Goal: Find specific page/section: Find specific page/section

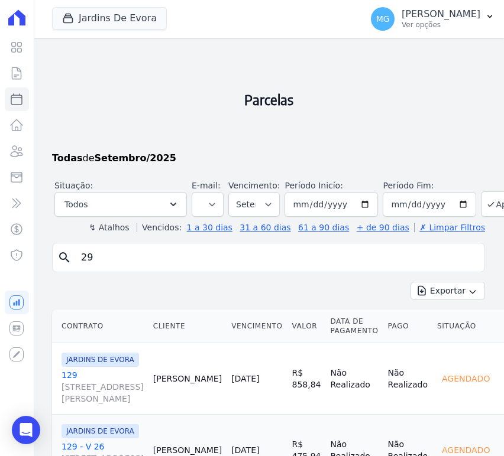
select select
click at [482, 205] on button "Aplicar" at bounding box center [506, 204] width 51 height 25
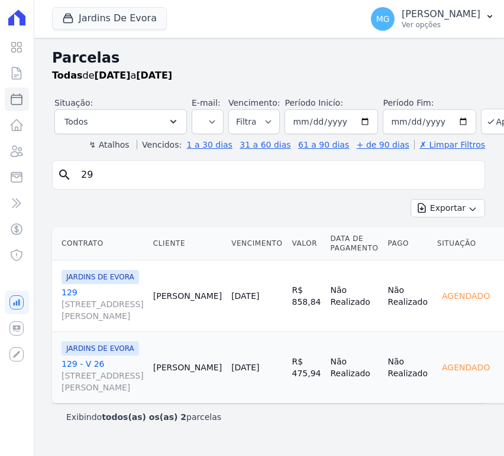
select select
click at [17, 79] on icon at bounding box center [16, 73] width 9 height 12
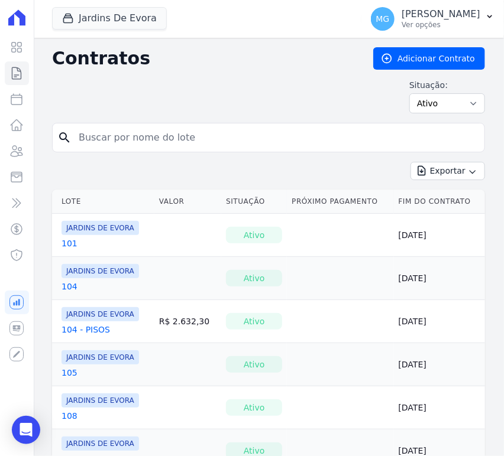
click at [242, 140] on input "search" at bounding box center [276, 138] width 408 height 24
type input "29"
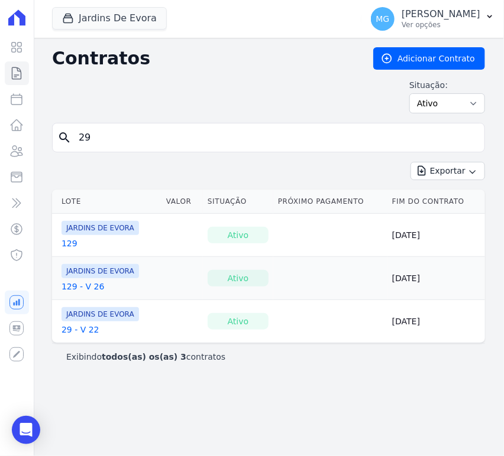
click at [83, 324] on link "29 - V 22" at bounding box center [80, 330] width 38 height 12
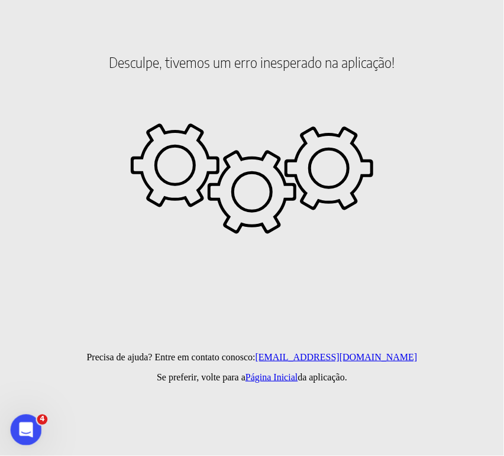
click at [25, 429] on icon "Abertura do Messenger da Intercom" at bounding box center [24, 428] width 8 height 9
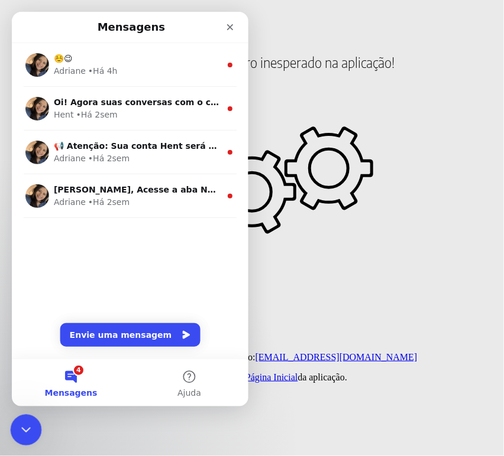
click at [28, 429] on icon "Encerramento do Messenger da Intercom" at bounding box center [24, 429] width 14 height 14
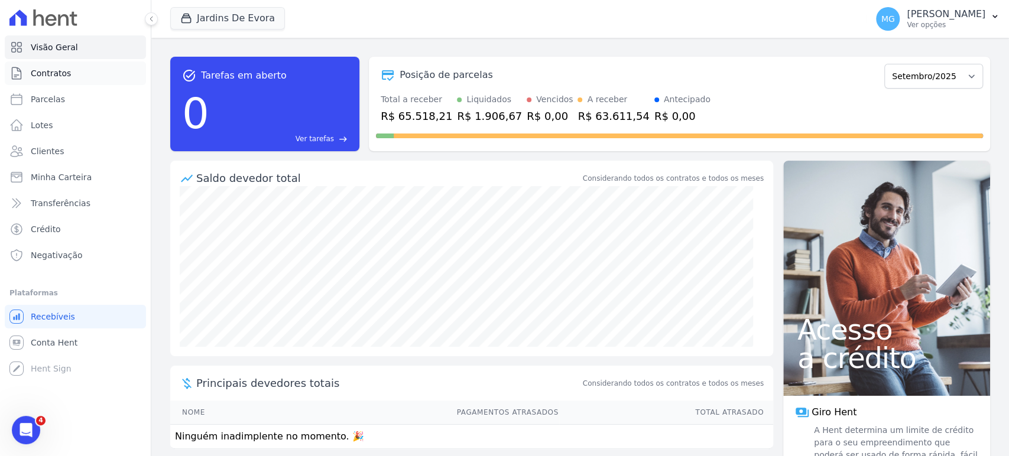
click at [54, 76] on span "Contratos" at bounding box center [51, 73] width 40 height 12
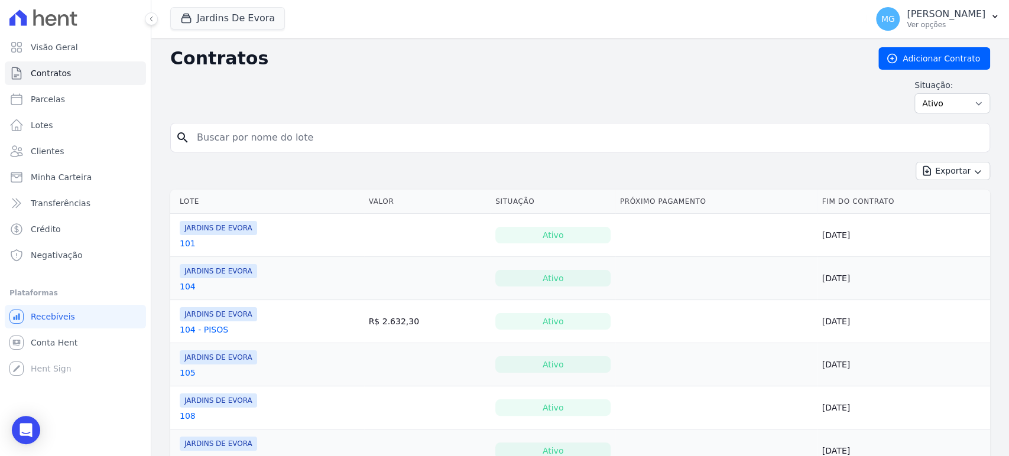
drag, startPoint x: 677, startPoint y: 73, endPoint x: 657, endPoint y: 87, distance: 24.1
click at [677, 73] on div "Contratos Adicionar Contrato Situação: Ativo Todos Pausado Distratado Rascunho …" at bounding box center [580, 85] width 820 height 76
click at [246, 151] on div "search" at bounding box center [580, 138] width 820 height 30
click at [252, 145] on input "search" at bounding box center [587, 138] width 795 height 24
type input "29"
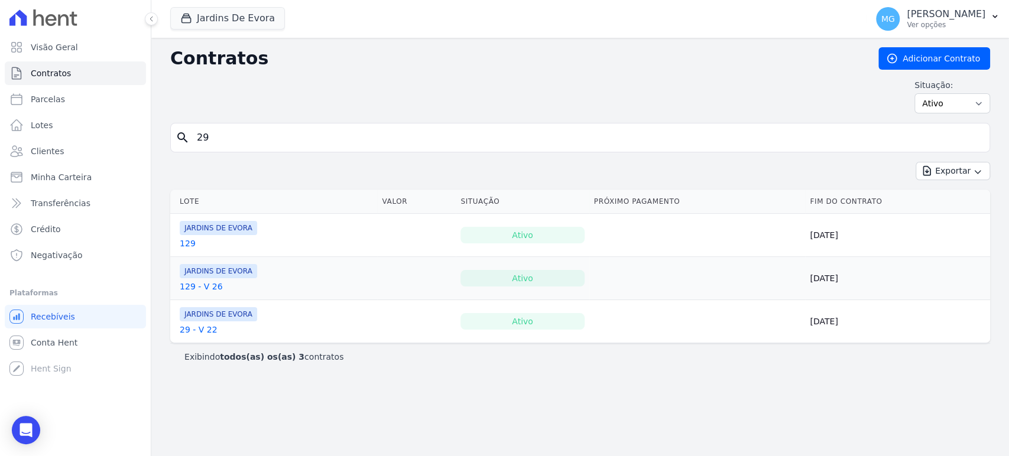
drag, startPoint x: 226, startPoint y: 333, endPoint x: 174, endPoint y: 333, distance: 51.4
click at [174, 333] on td "JARDINS DE EVORA 29 - V 22" at bounding box center [273, 321] width 207 height 43
copy link "29 - V 22"
click at [650, 67] on h2 "Contratos" at bounding box center [514, 58] width 689 height 21
drag, startPoint x: 965, startPoint y: 27, endPoint x: 928, endPoint y: 0, distance: 45.3
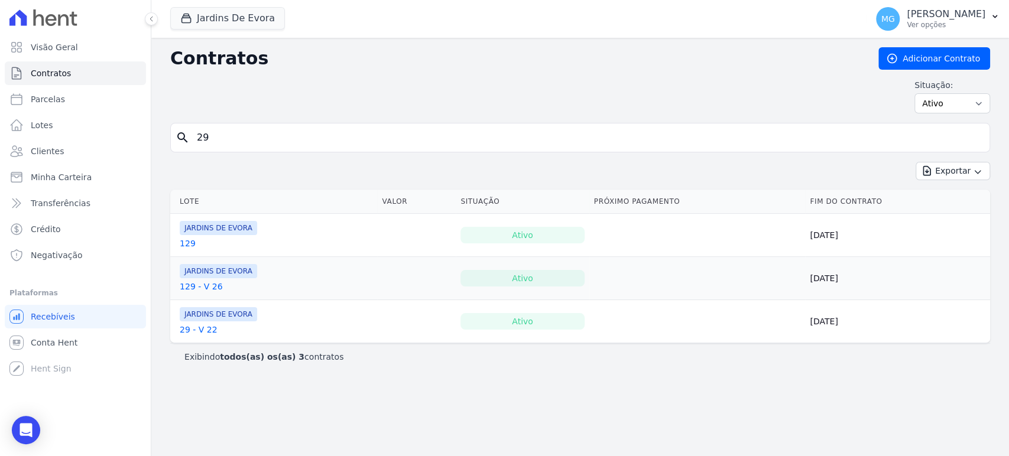
click at [962, 22] on p "Ver opções" at bounding box center [946, 24] width 79 height 9
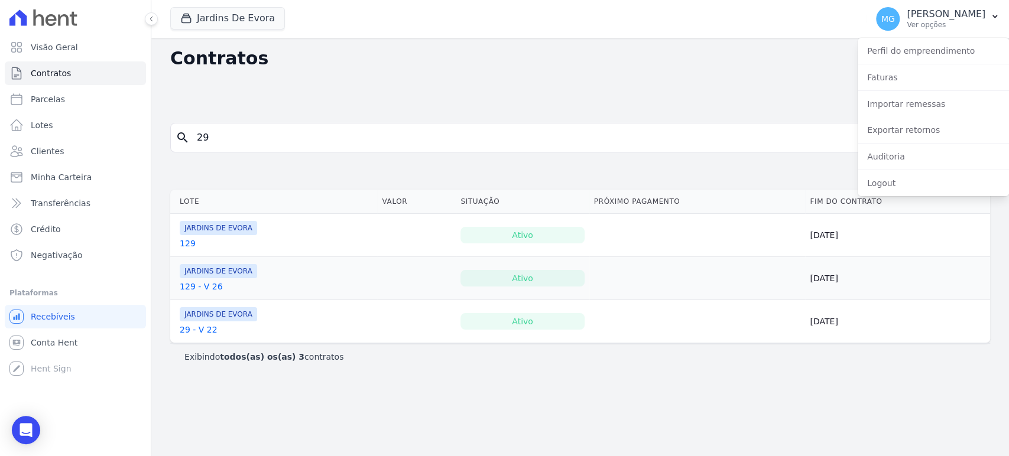
drag, startPoint x: 410, startPoint y: 140, endPoint x: 345, endPoint y: 108, distance: 72.7
click at [410, 137] on input "29" at bounding box center [587, 138] width 795 height 24
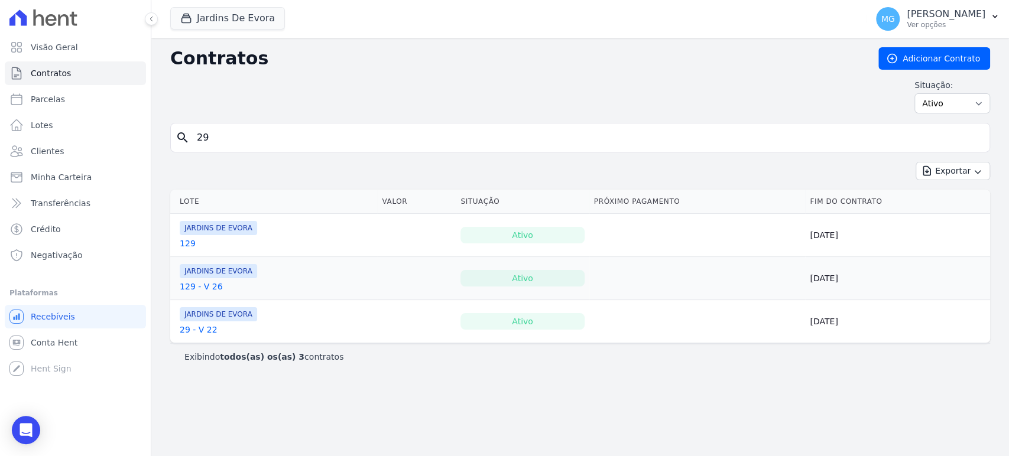
click at [198, 329] on link "29 - V 22" at bounding box center [199, 330] width 38 height 12
